Goal: Task Accomplishment & Management: Manage account settings

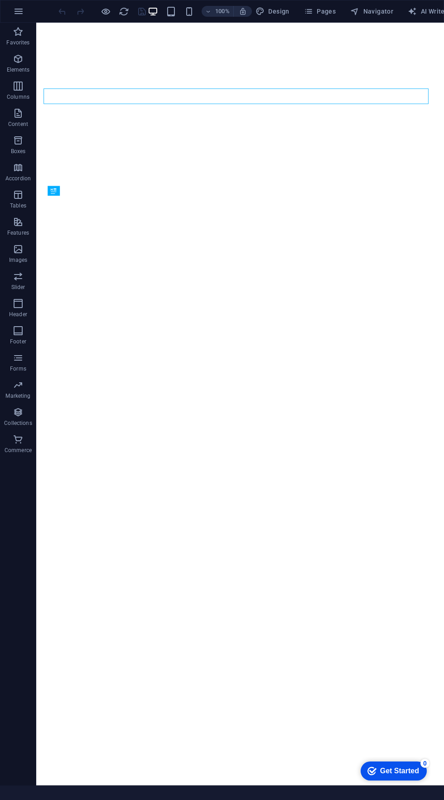
click at [411, 770] on div "Get Started" at bounding box center [399, 771] width 39 height 8
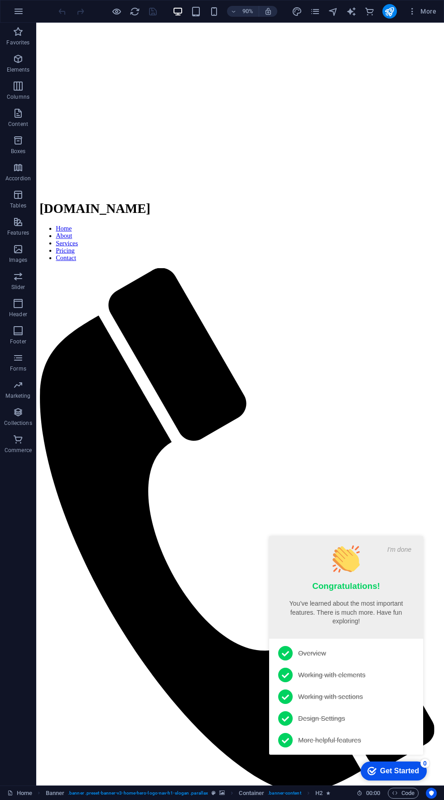
scroll to position [566, 0]
click at [416, 774] on div "Get Started" at bounding box center [399, 771] width 39 height 8
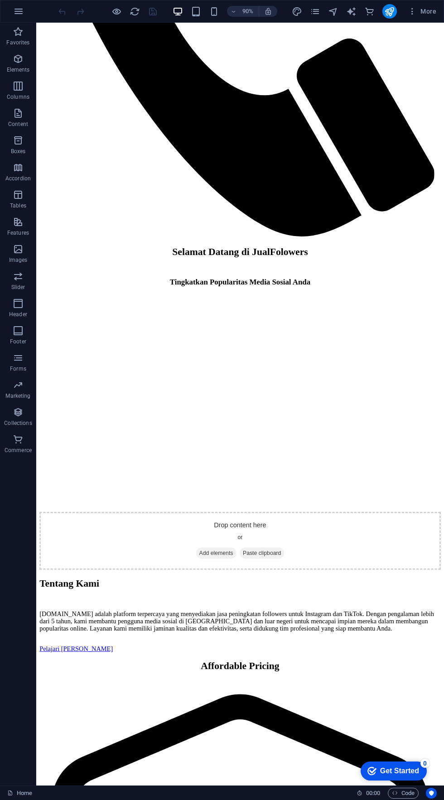
scroll to position [1182, 0]
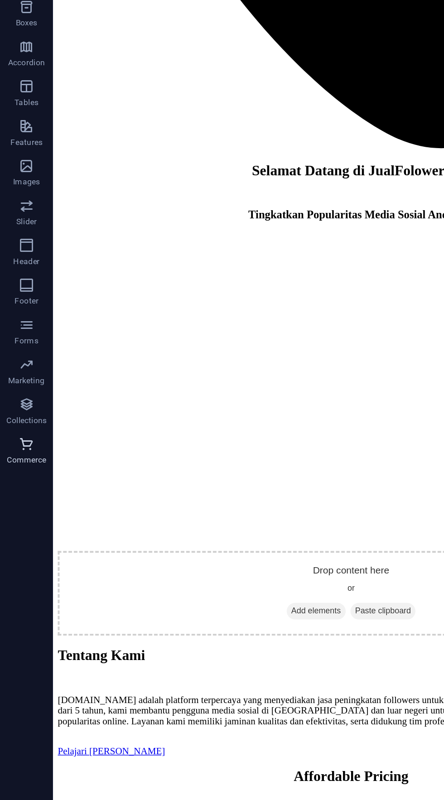
click at [15, 437] on icon "button" at bounding box center [18, 439] width 11 height 11
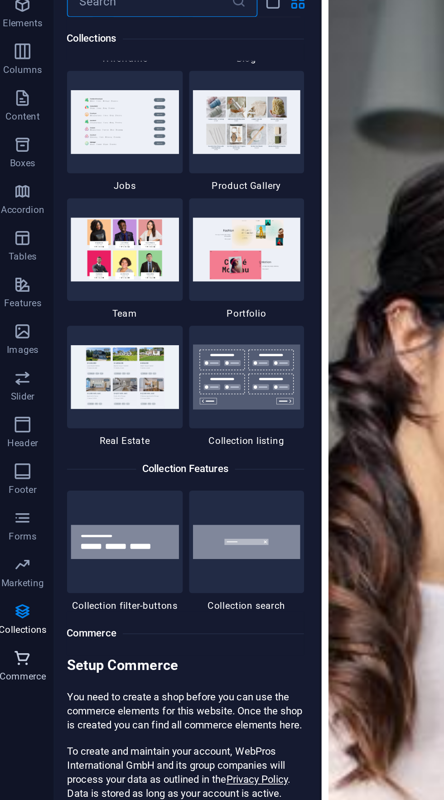
scroll to position [8387, 0]
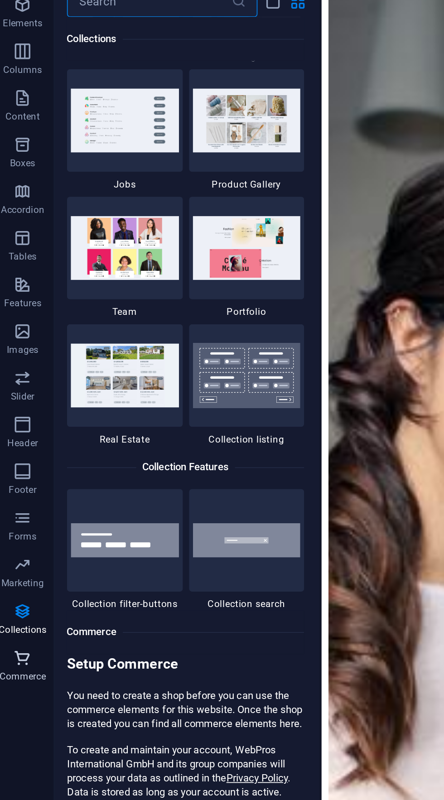
click at [15, 455] on span "Commerce" at bounding box center [18, 445] width 36 height 22
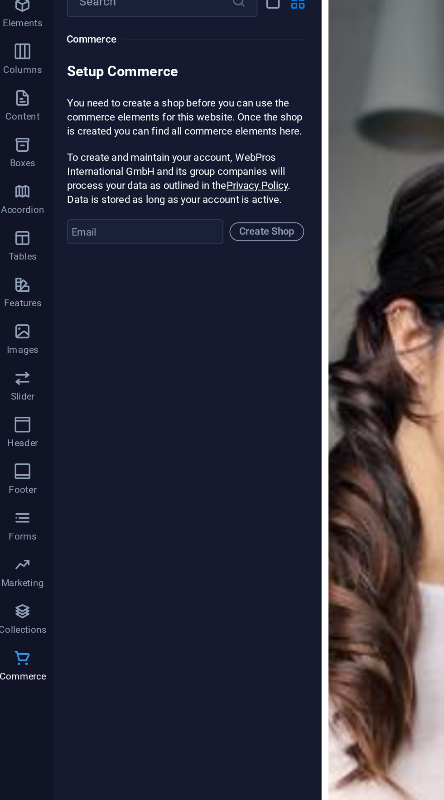
scroll to position [8732, 0]
click at [118, 198] on input "email" at bounding box center [89, 191] width 91 height 15
type input "[EMAIL_ADDRESS][DOMAIN_NAME]"
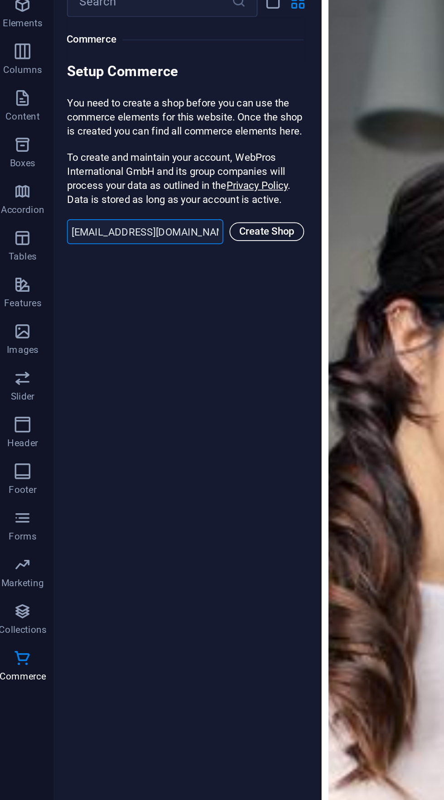
click at [162, 196] on span "Create Shop" at bounding box center [160, 191] width 35 height 11
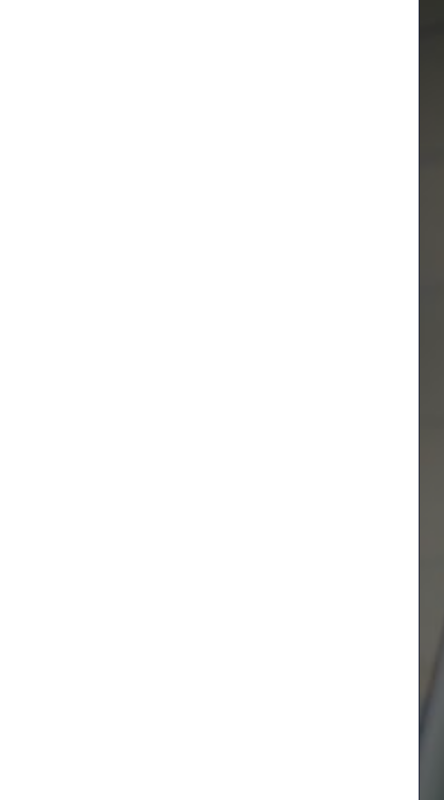
scroll to position [0, 0]
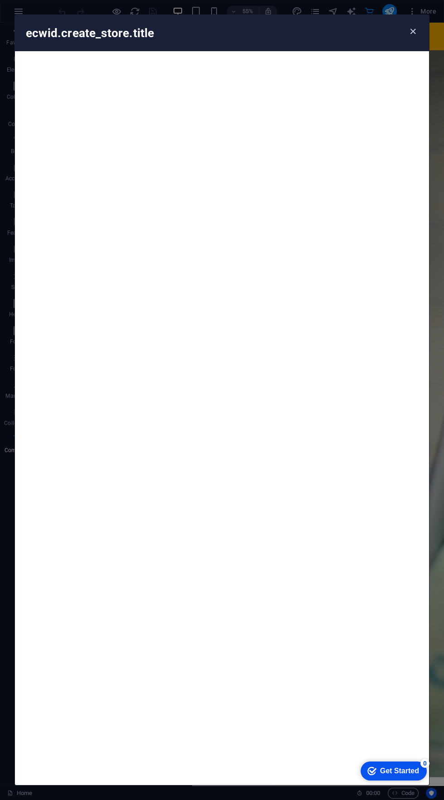
click at [412, 29] on icon "button" at bounding box center [413, 31] width 10 height 10
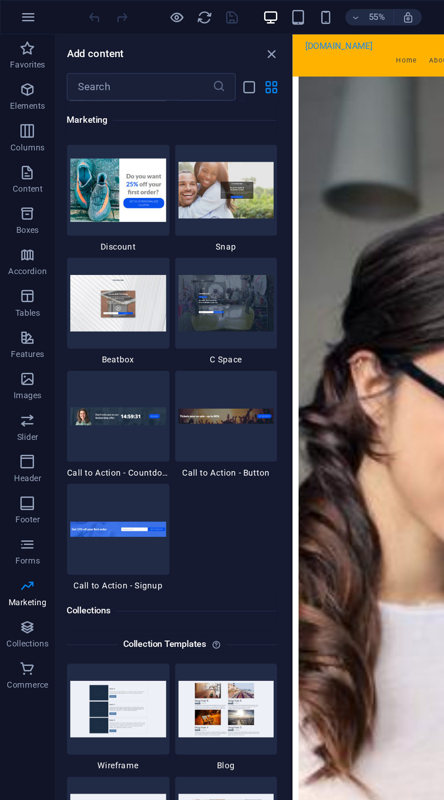
scroll to position [7975, 0]
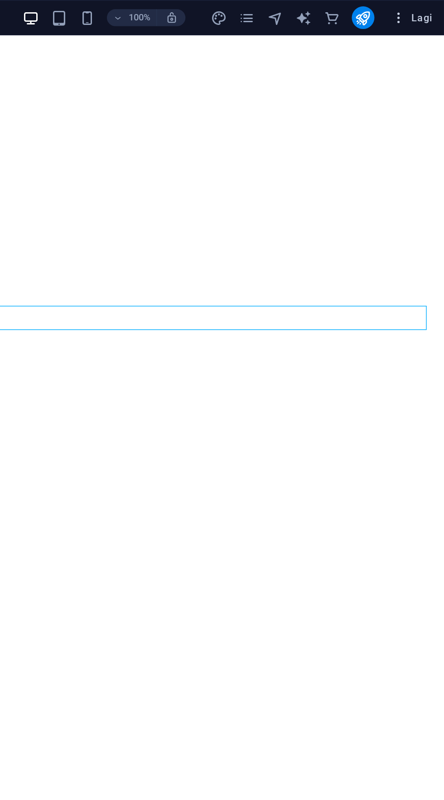
click at [413, 10] on icon "button" at bounding box center [414, 11] width 9 height 9
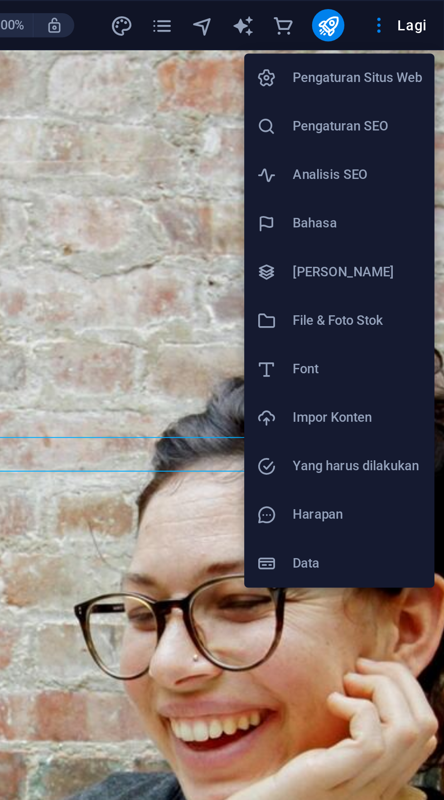
click at [426, 33] on font "Pengaturan Situs Web" at bounding box center [405, 34] width 58 height 7
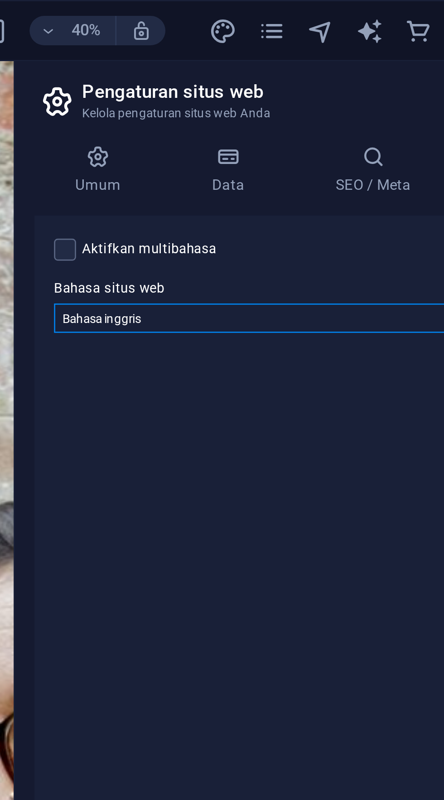
select select "70"
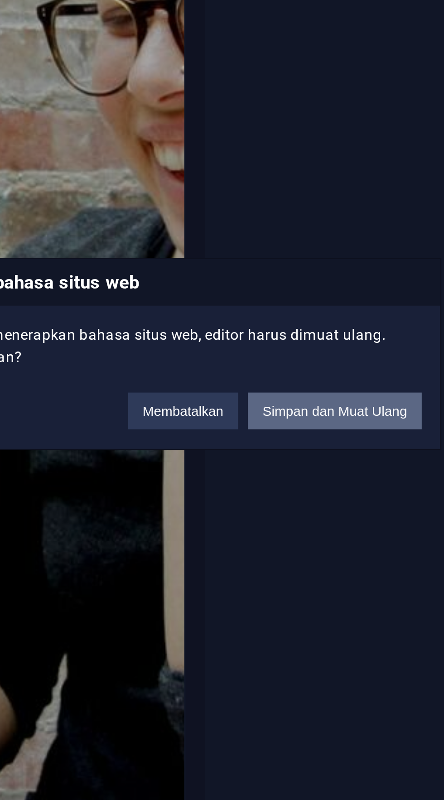
click at [285, 419] on font "Simpan dan Muat Ulang" at bounding box center [277, 421] width 53 height 5
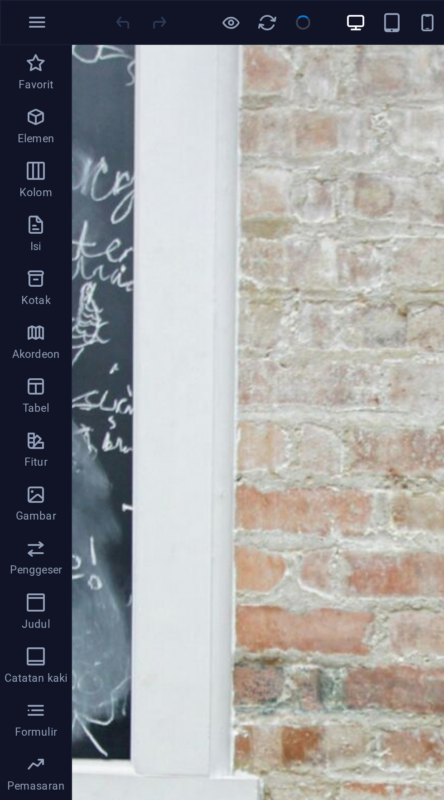
click at [11, 6] on div at bounding box center [222, 400] width 444 height 800
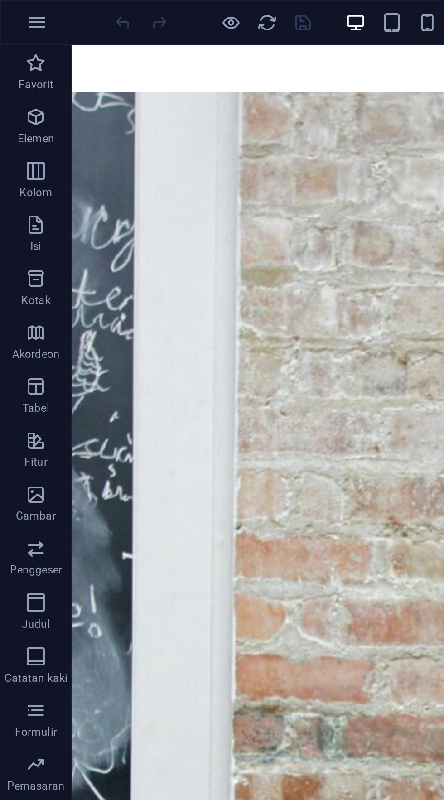
scroll to position [164, 0]
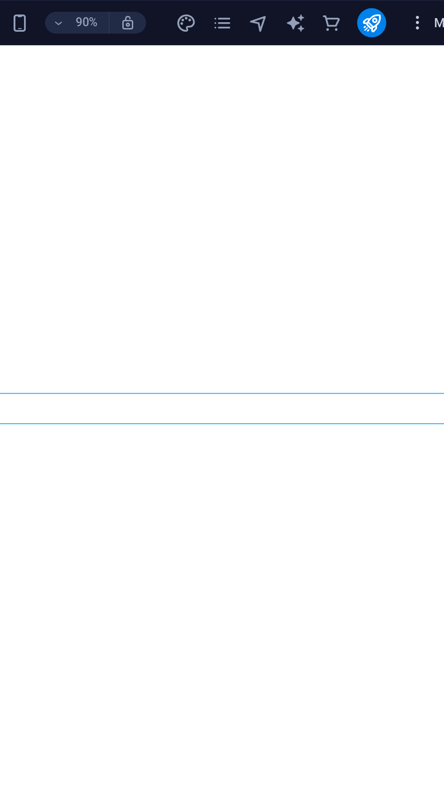
click at [410, 15] on icon "button" at bounding box center [412, 11] width 9 height 9
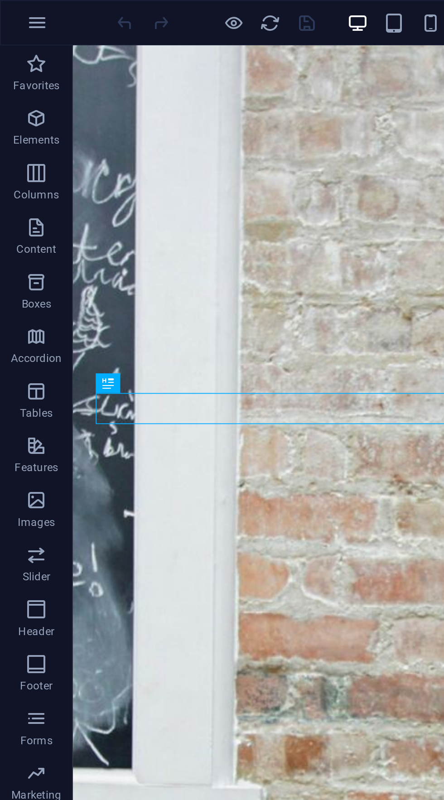
click at [0, 0] on div at bounding box center [0, 0] width 0 height 0
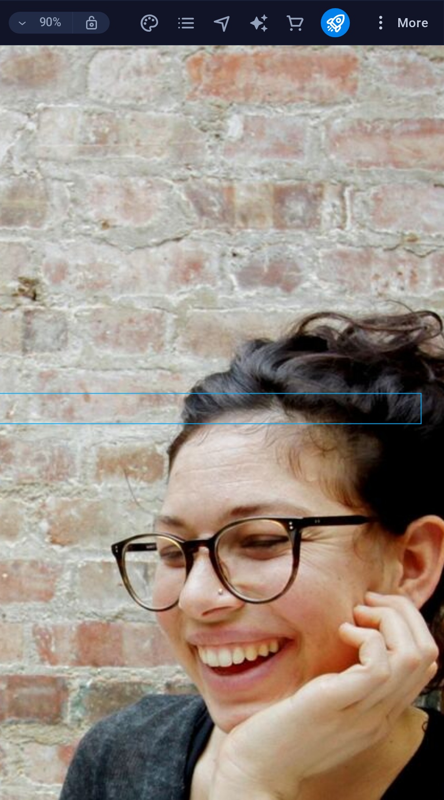
click at [430, 12] on span "More" at bounding box center [422, 11] width 29 height 9
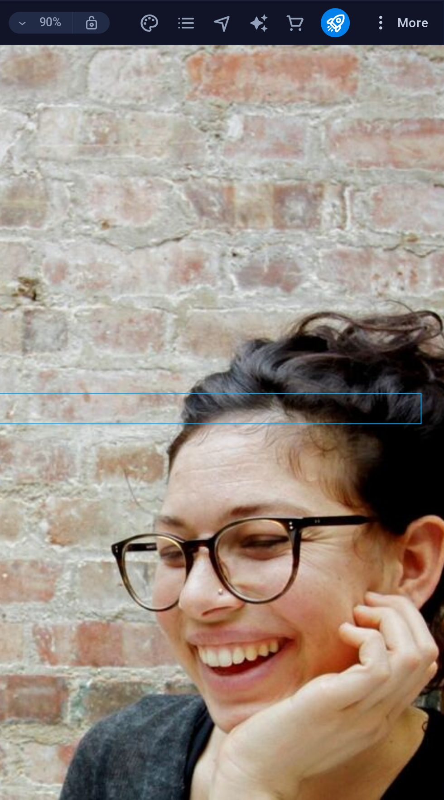
click at [433, 13] on span "More" at bounding box center [422, 11] width 29 height 9
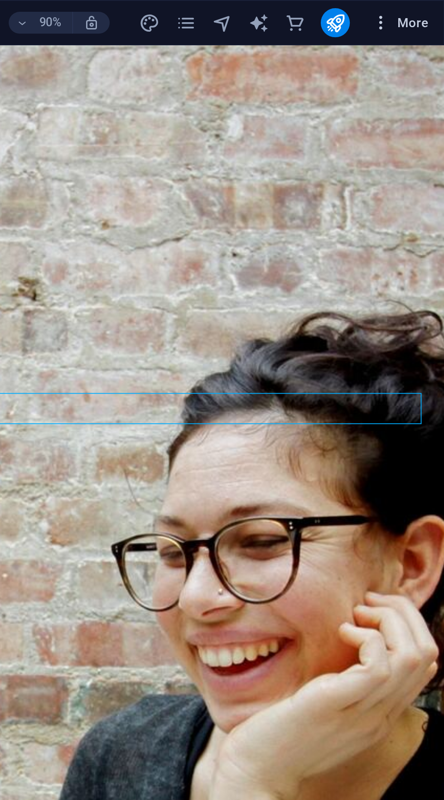
click at [412, 14] on icon "button" at bounding box center [412, 11] width 9 height 9
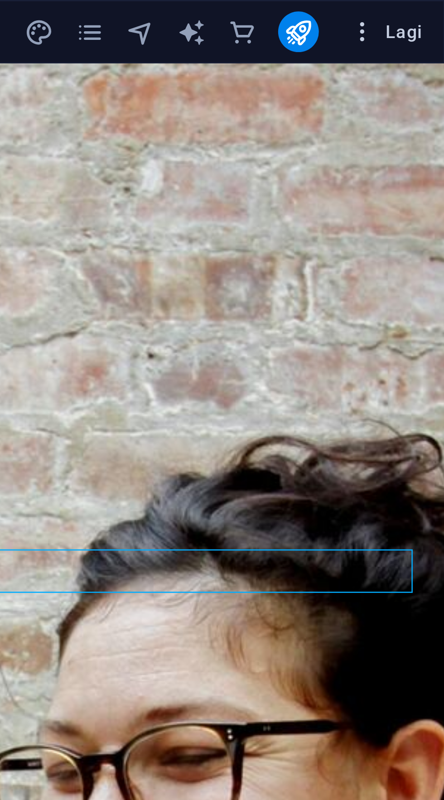
click at [419, 10] on icon "button" at bounding box center [414, 11] width 9 height 9
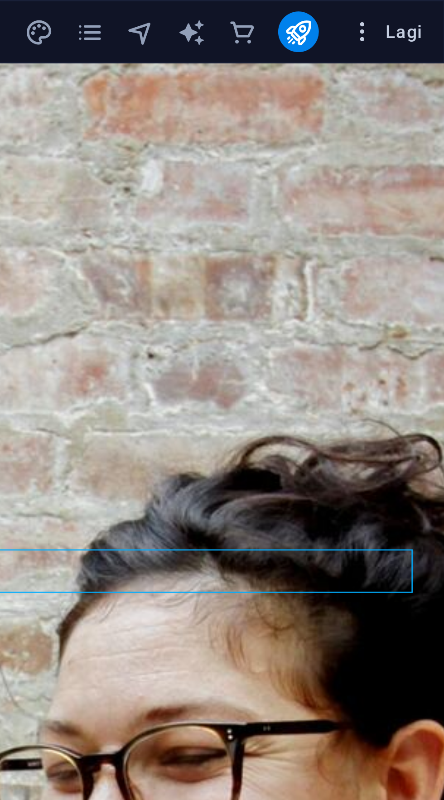
click at [418, 13] on icon "button" at bounding box center [414, 11] width 9 height 9
